Goal: Obtain resource: Obtain resource

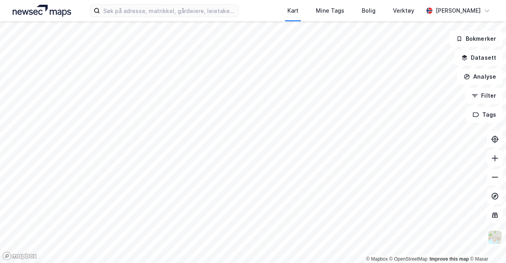
click at [174, 2] on div "Kart Mine Tags Bolig Verktøy [PERSON_NAME]" at bounding box center [253, 10] width 506 height 21
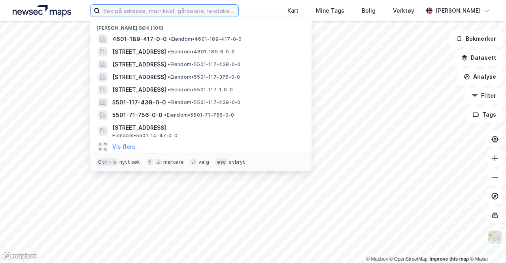
click at [173, 10] on input at bounding box center [169, 11] width 138 height 12
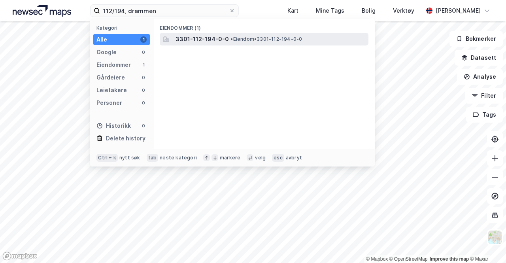
click at [187, 35] on span "3301-112-194-0-0" at bounding box center [202, 38] width 53 height 9
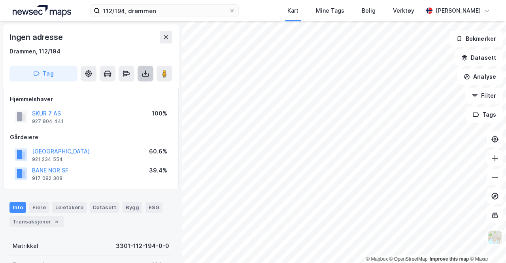
click at [139, 76] on button at bounding box center [146, 74] width 16 height 16
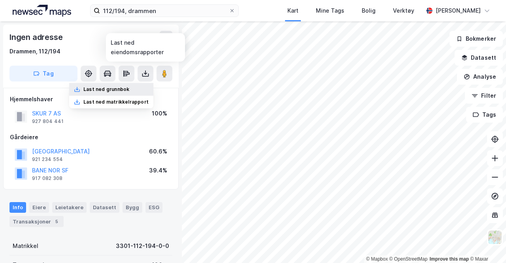
click at [134, 88] on div "Last ned grunnbok" at bounding box center [111, 89] width 84 height 13
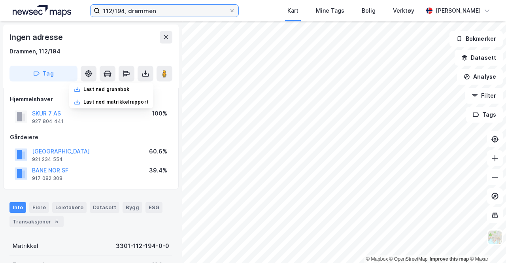
click at [124, 11] on input "112/194, drammen" at bounding box center [164, 11] width 129 height 12
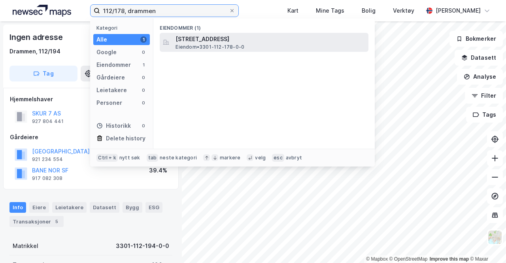
type input "112/178, drammen"
click at [225, 49] on span "Eiendom • 3301-112-178-0-0" at bounding box center [210, 47] width 69 height 6
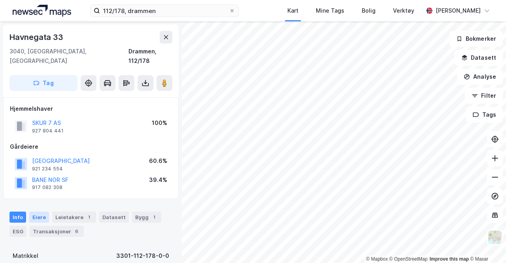
click at [42, 212] on div "Eiere" at bounding box center [39, 217] width 20 height 11
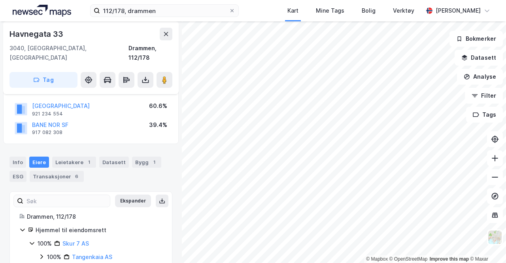
scroll to position [63, 0]
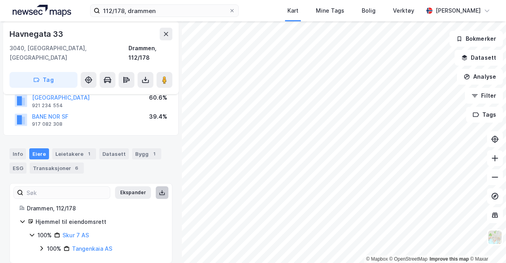
click at [159, 189] on icon at bounding box center [162, 192] width 6 height 6
click at [22, 148] on div "Info" at bounding box center [17, 153] width 17 height 11
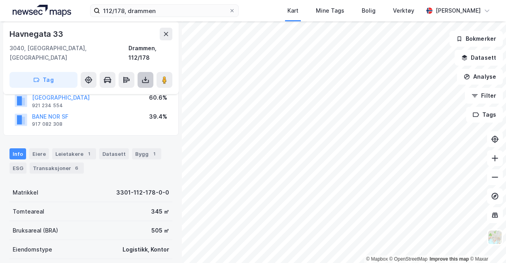
click at [143, 76] on icon at bounding box center [146, 80] width 8 height 8
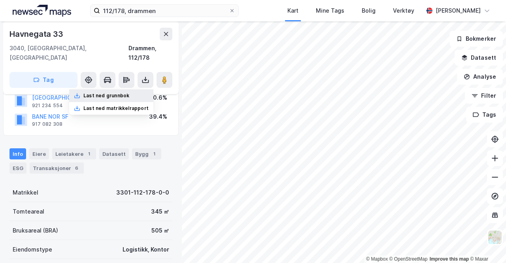
click at [138, 89] on div "Last ned grunnbok" at bounding box center [111, 95] width 84 height 13
